Goal: Ask a question: Seek information or help from site administrators or community

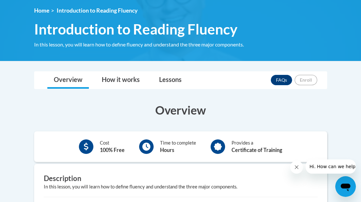
scroll to position [86, 0]
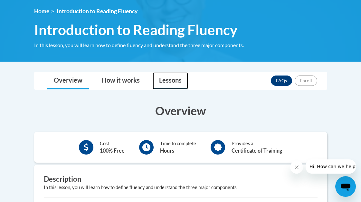
click at [163, 82] on link "Lessons" at bounding box center [170, 80] width 35 height 17
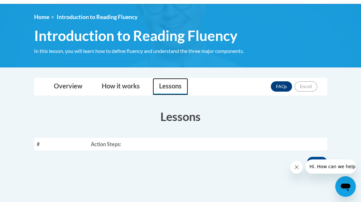
scroll to position [81, 0]
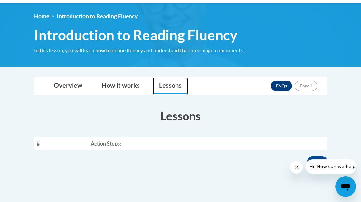
click at [167, 85] on link "Lessons" at bounding box center [170, 85] width 35 height 17
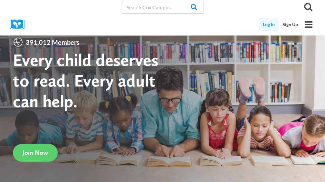
click at [269, 24] on link "Log In" at bounding box center [269, 24] width 20 height 12
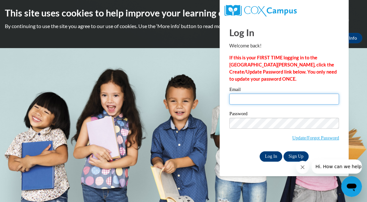
type input "koernerangela@aasd.k12.wi.us"
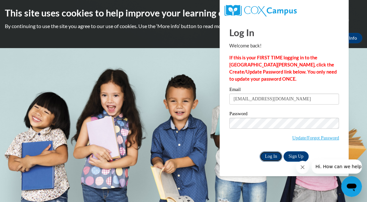
click at [272, 153] on input "Log In" at bounding box center [270, 156] width 23 height 10
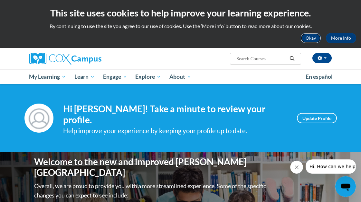
click at [307, 35] on button "Okay" at bounding box center [311, 38] width 21 height 10
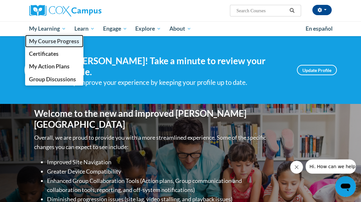
click at [59, 44] on span "My Course Progress" at bounding box center [54, 41] width 50 height 7
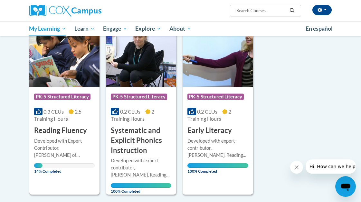
scroll to position [126, 0]
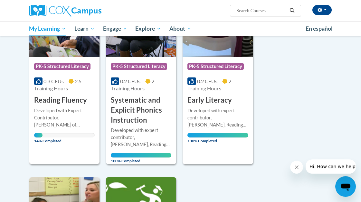
click at [79, 119] on div "Developed with Expert Contributor, Dr. [PERSON_NAME] of [GEOGRAPHIC_DATA][US_ST…" at bounding box center [64, 117] width 61 height 21
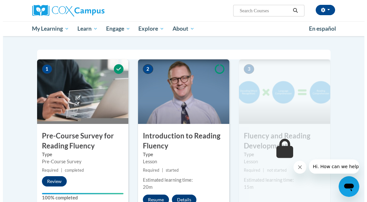
scroll to position [133, 0]
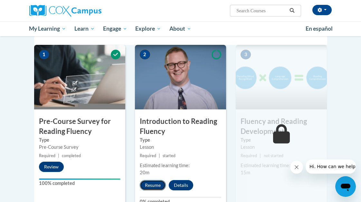
click at [156, 187] on button "Resume" at bounding box center [153, 185] width 26 height 10
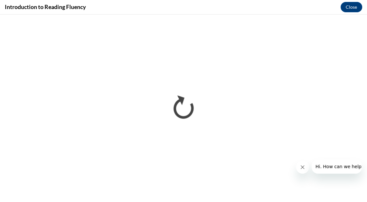
scroll to position [0, 0]
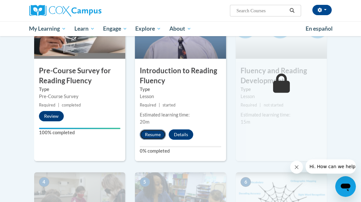
click at [148, 134] on button "Resume" at bounding box center [153, 134] width 26 height 10
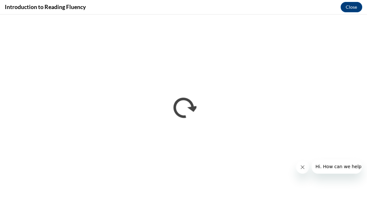
scroll to position [133, 0]
click at [335, 166] on span "Hi. How can we help?" at bounding box center [339, 166] width 48 height 5
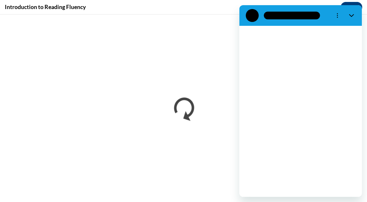
scroll to position [0, 0]
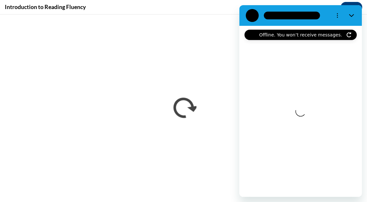
click at [254, 115] on div "Loading conversation" at bounding box center [300, 111] width 122 height 171
click at [272, 15] on div at bounding box center [292, 16] width 56 height 8
click at [348, 34] on icon "Refresh connection" at bounding box center [348, 34] width 5 height 5
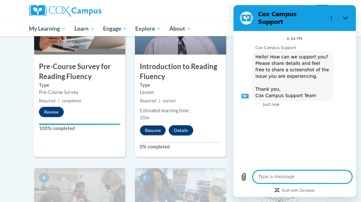
click at [148, 128] on button "Resume" at bounding box center [153, 130] width 26 height 10
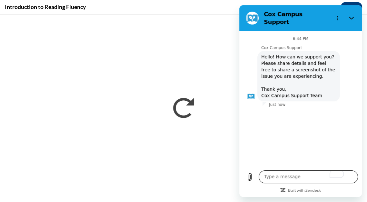
click at [276, 177] on textarea "To enrich screen reader interactions, please activate Accessibility in Grammarl…" at bounding box center [308, 176] width 99 height 13
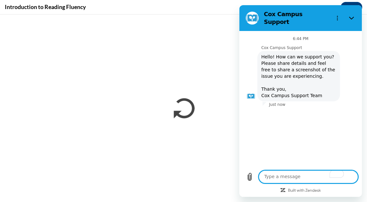
type textarea "C"
type textarea "x"
type textarea "Ca"
type textarea "x"
type textarea "Can"
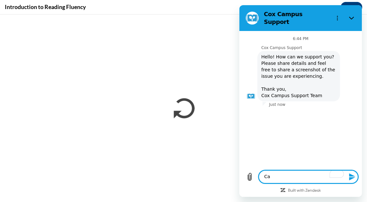
type textarea "x"
type textarea "Cant"
type textarea "x"
type textarea "Can"
type textarea "x"
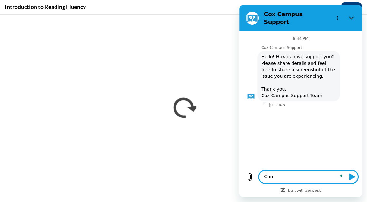
type textarea "Can'"
type textarea "x"
type textarea "Can't"
type textarea "x"
type textarea "Can't"
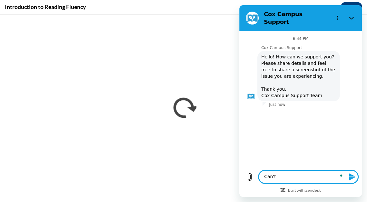
type textarea "x"
type textarea "Can't g"
type textarea "x"
type textarea "Can't ge"
type textarea "x"
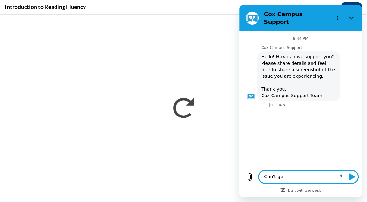
type textarea "Can't get"
type textarea "x"
type textarea "Can't get"
type textarea "x"
type textarea "Can't get c"
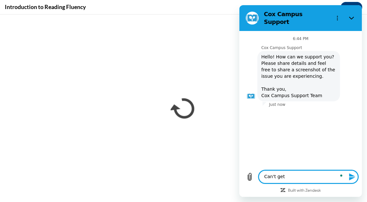
type textarea "x"
type textarea "Can't get co"
type textarea "x"
type textarea "Can't get cou"
type textarea "x"
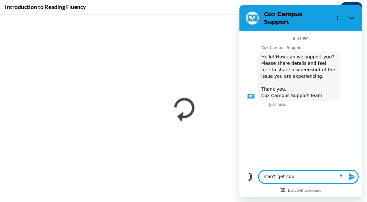
type textarea "Can't get cour"
type textarea "x"
type textarea "Can't get cours"
type textarea "x"
type textarea "Can't get cours"
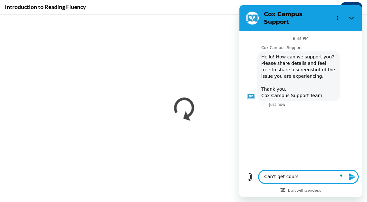
type textarea "x"
type textarea "Can't get cours t"
type textarea "x"
type textarea "Can't get cours"
type textarea "x"
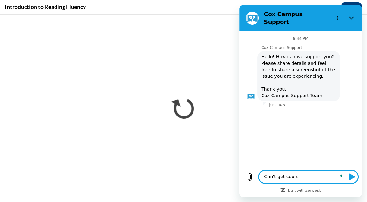
type textarea "Can't get cours"
type textarea "x"
type textarea "Can't get course"
type textarea "x"
type textarea "Can't get course"
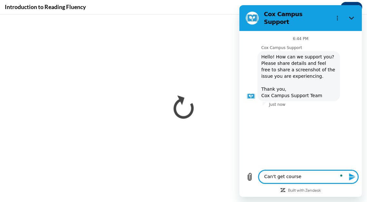
type textarea "x"
type textarea "Can't get course t"
type textarea "x"
type textarea "Can't get course to"
type textarea "x"
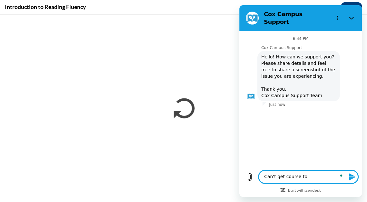
type textarea "Can't get course to"
type textarea "x"
type textarea "Can't get course to"
type textarea "x"
type textarea "Can't get course t"
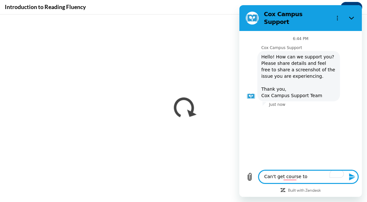
type textarea "x"
type textarea "Can't get course"
type textarea "x"
type textarea "Can't get course"
type textarea "x"
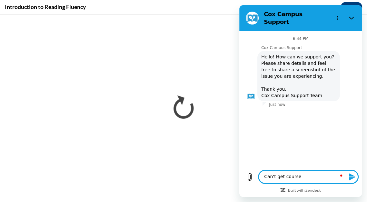
type textarea "Can't get cours"
type textarea "x"
type textarea "Can't get cour"
type textarea "x"
type textarea "Can't get cou"
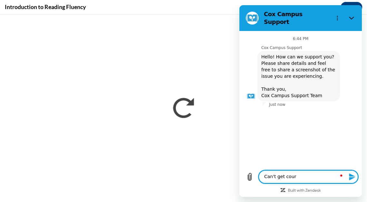
type textarea "x"
type textarea "Can't get co"
type textarea "x"
type textarea "Can't get c"
type textarea "x"
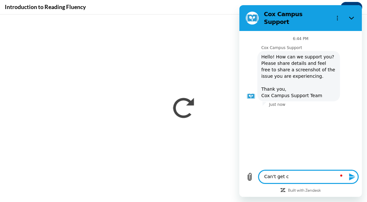
type textarea "Can't get"
type textarea "x"
type textarea "Can't get l"
type textarea "x"
type textarea "Can't get le"
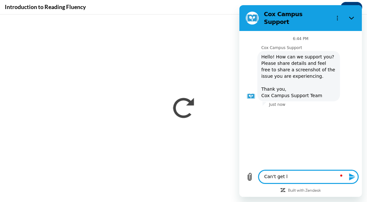
type textarea "x"
type textarea "Can't get les"
type textarea "x"
type textarea "Can't get less"
type textarea "x"
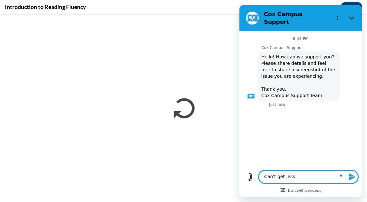
type textarea "Can't get lesso"
type textarea "x"
type textarea "Can't get lesson"
type textarea "x"
type textarea "Can't get lesson"
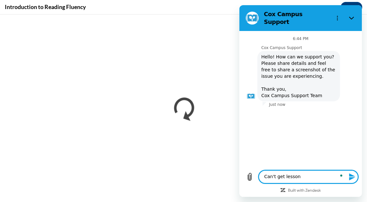
type textarea "x"
type textarea "Can't get lesson t"
type textarea "x"
type textarea "Can't get lesson to"
type textarea "x"
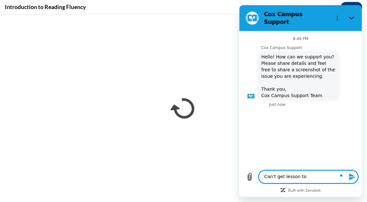
type textarea "Can't get lesson to"
type textarea "x"
type textarea "Can't get lesson to r"
type textarea "x"
type textarea "Can't get lesson to ru"
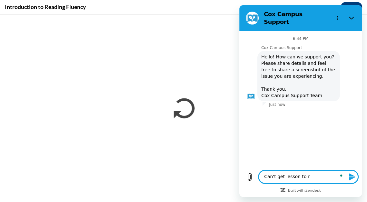
type textarea "x"
type textarea "Can't get lesson to run"
type textarea "x"
type textarea "Can't get lesson to run"
click at [249, 176] on icon "Upload file" at bounding box center [250, 177] width 8 height 8
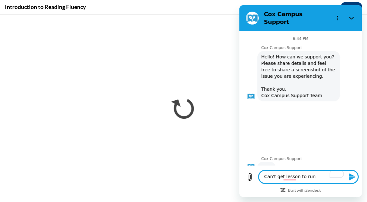
scroll to position [1, 0]
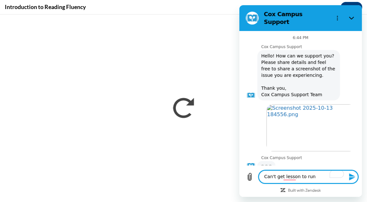
type textarea "x"
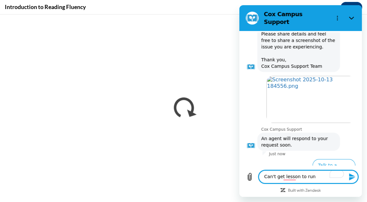
scroll to position [32, 0]
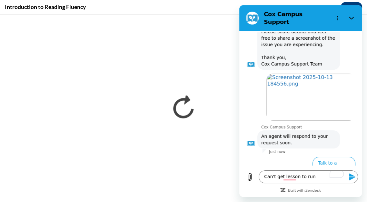
click at [354, 177] on icon "Send message" at bounding box center [352, 177] width 8 height 8
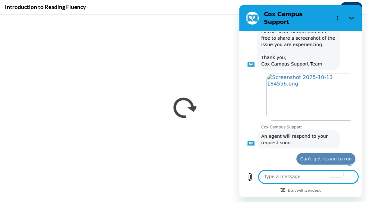
type textarea "x"
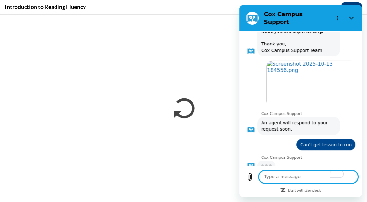
scroll to position [44, 0]
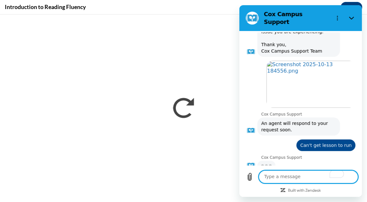
type textarea "I"
type textarea "x"
type textarea "I"
type textarea "x"
type textarea "I c"
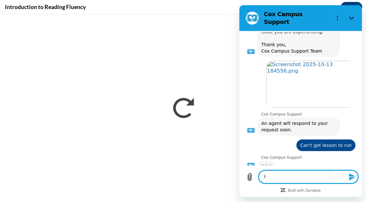
type textarea "x"
type textarea "I cl"
type textarea "x"
type textarea "I cle"
type textarea "x"
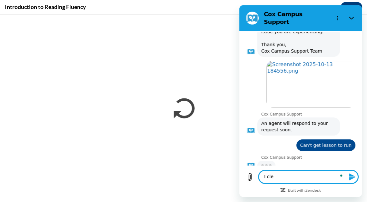
type textarea "I clea"
type textarea "x"
type textarea "I clear"
type textarea "x"
type textarea "I cleare"
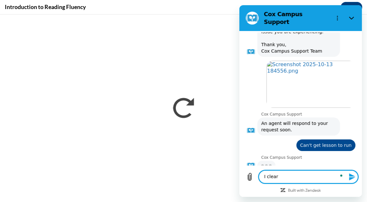
type textarea "x"
type textarea "I cleared"
type textarea "x"
type textarea "I cleared"
type textarea "x"
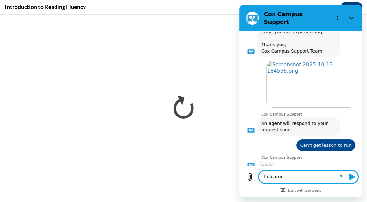
type textarea "I cleared m"
type textarea "x"
type textarea "I cleared my"
type textarea "x"
type textarea "I cleared my"
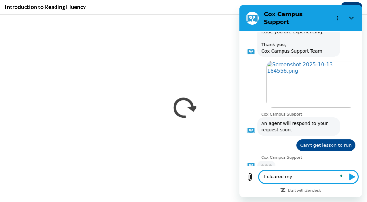
type textarea "x"
type textarea "I cleared my c"
type textarea "x"
type textarea "I cleared my ca"
type textarea "x"
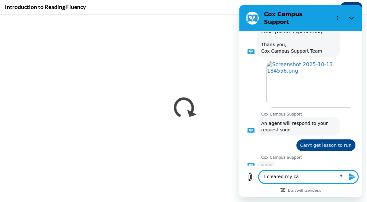
type textarea "I cleared my cac"
type textarea "x"
type textarea "I cleared my cach"
type textarea "x"
type textarea "I cleared my cache"
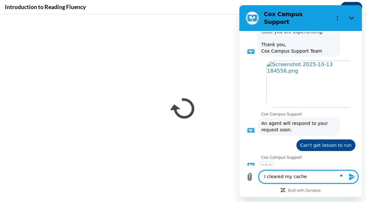
type textarea "x"
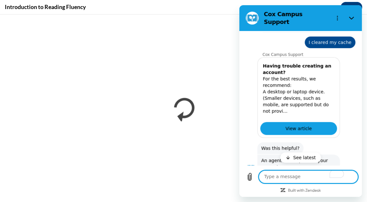
scroll to position [294, 0]
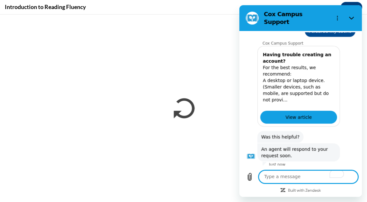
click at [316, 170] on button "Talk to a human" at bounding box center [333, 179] width 43 height 19
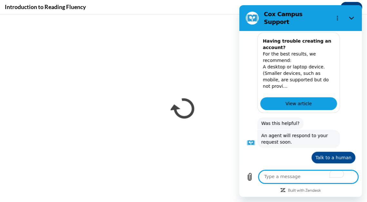
scroll to position [307, 0]
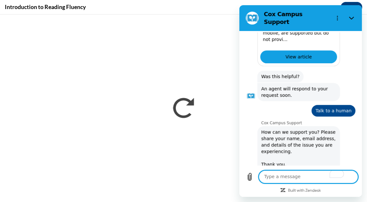
type textarea "x"
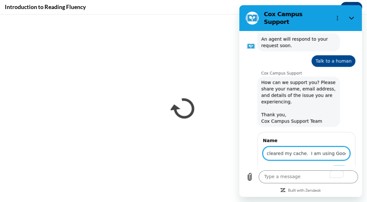
scroll to position [0, 125]
type input "I cannot get the lesson to load. I am using a laptop. I cleared my cache. I am …"
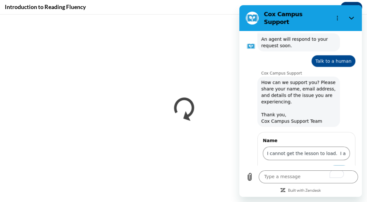
click at [334, 168] on span "Next" at bounding box center [339, 172] width 11 height 8
type textarea "x"
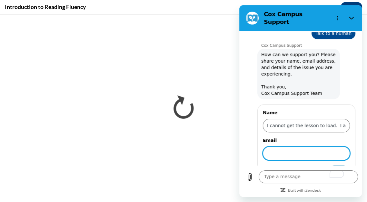
scroll to position [431, 0]
type input "[EMAIL_ADDRESS][DOMAIN_NAME]"
click at [335, 168] on span "Send" at bounding box center [338, 172] width 11 height 8
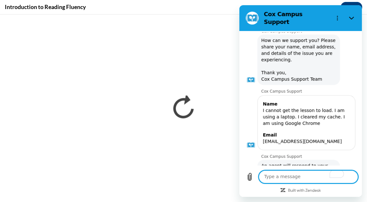
scroll to position [447, 0]
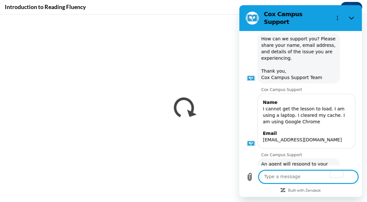
type textarea "x"
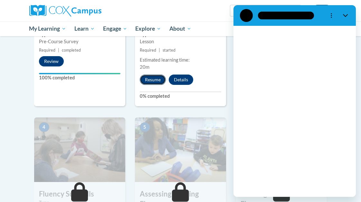
click at [155, 80] on button "Resume" at bounding box center [153, 79] width 26 height 10
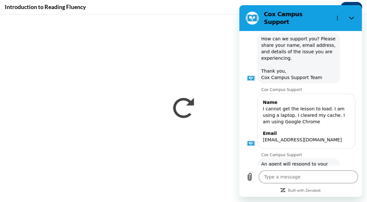
scroll to position [188, 0]
type textarea "x"
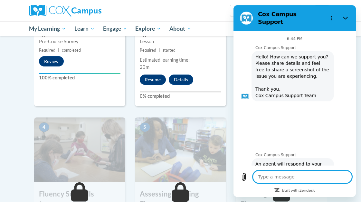
type textarea "x"
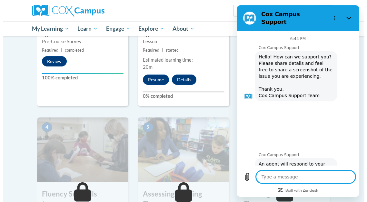
scroll to position [447, 0]
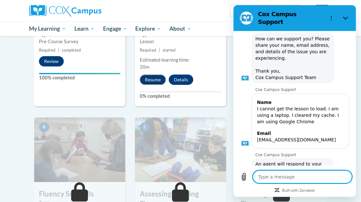
click at [155, 77] on button "Resume" at bounding box center [153, 79] width 26 height 10
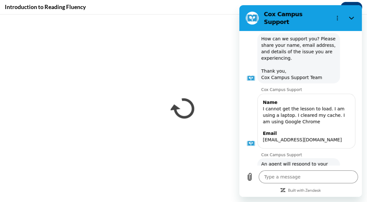
scroll to position [188, 0]
